Goal: Navigation & Orientation: Find specific page/section

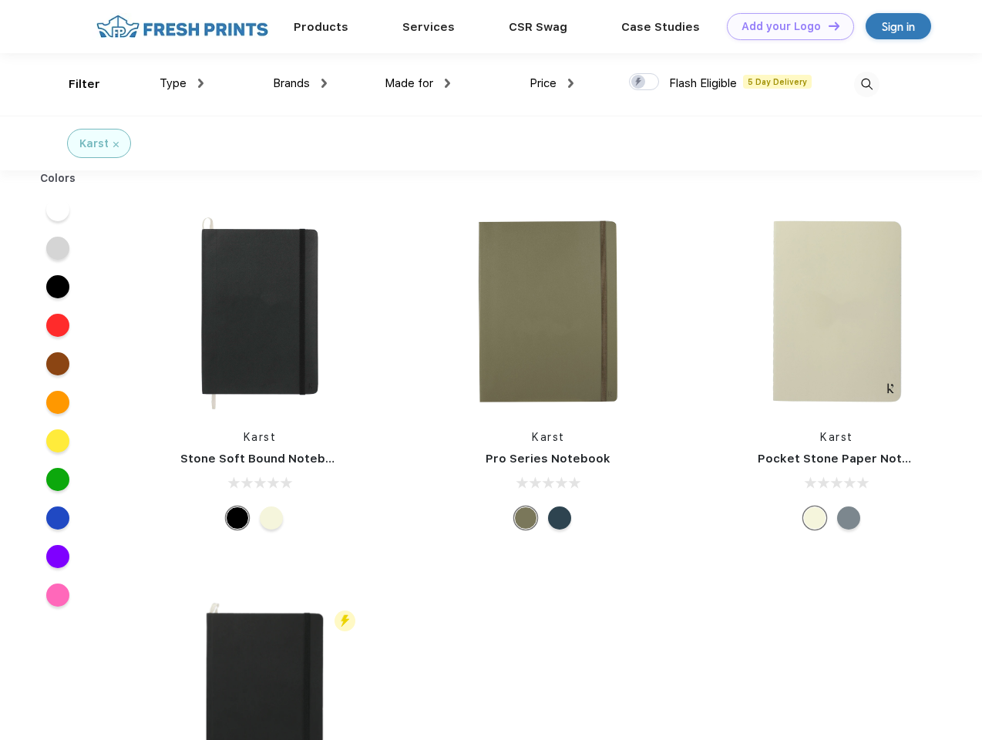
click at [785, 26] on link "Add your Logo Design Tool" at bounding box center [790, 26] width 127 height 27
click at [0, 0] on div "Design Tool" at bounding box center [0, 0] width 0 height 0
click at [827, 25] on link "Add your Logo Design Tool" at bounding box center [790, 26] width 127 height 27
click at [74, 84] on div "Filter" at bounding box center [85, 85] width 32 height 18
click at [182, 83] on span "Type" at bounding box center [173, 83] width 27 height 14
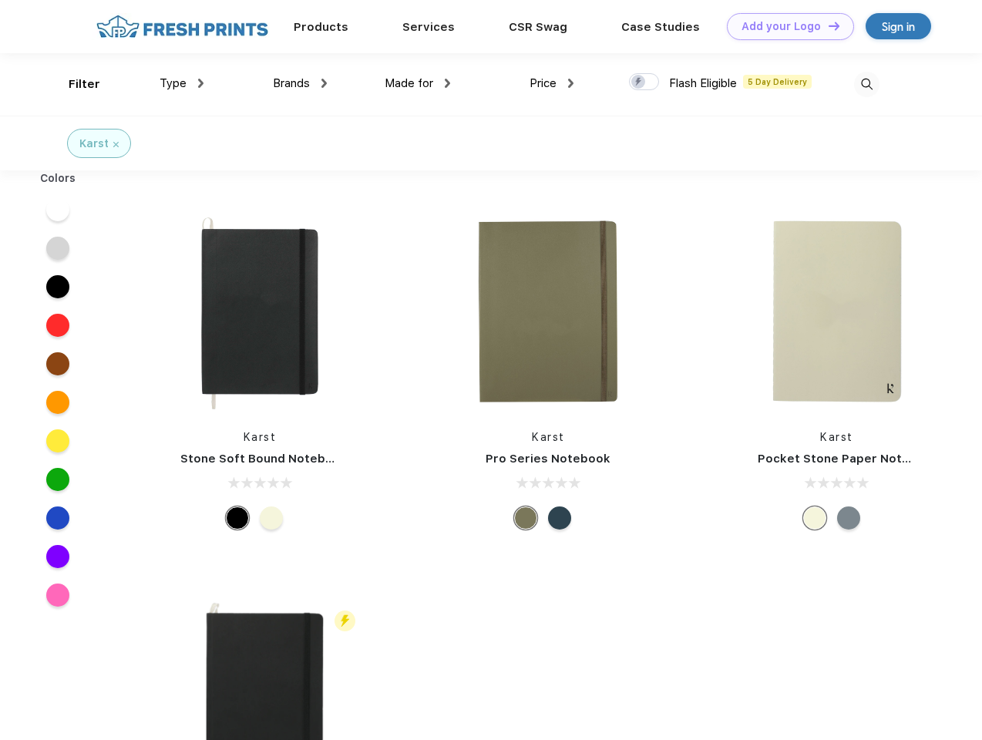
click at [300, 83] on span "Brands" at bounding box center [291, 83] width 37 height 14
click at [418, 83] on span "Made for" at bounding box center [409, 83] width 49 height 14
click at [552, 83] on span "Price" at bounding box center [543, 83] width 27 height 14
click at [644, 82] on div at bounding box center [644, 81] width 30 height 17
click at [639, 82] on input "checkbox" at bounding box center [634, 77] width 10 height 10
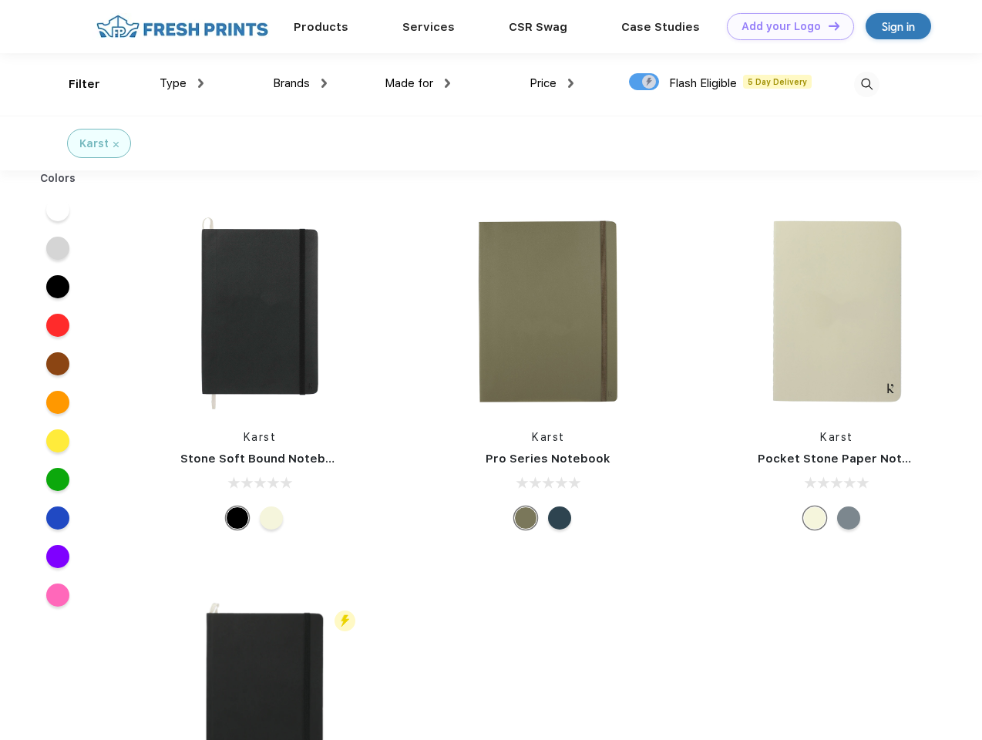
click at [866, 84] on img at bounding box center [866, 84] width 25 height 25
